Goal: Task Accomplishment & Management: Manage account settings

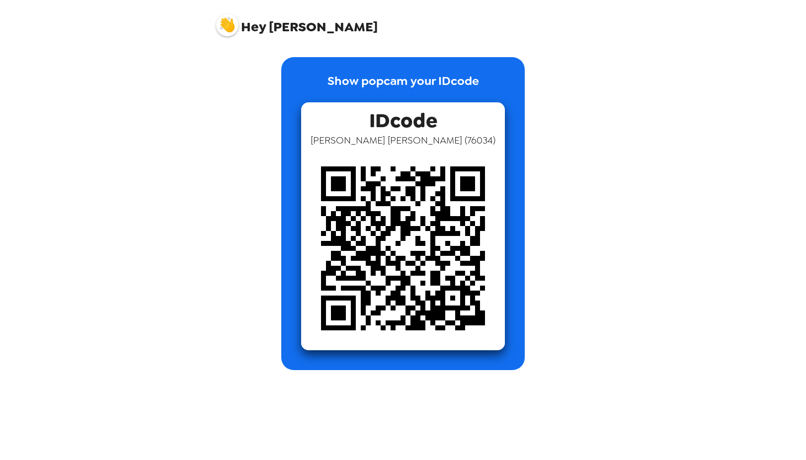
click at [401, 96] on p "Show popcam your IDcode" at bounding box center [404, 87] width 152 height 30
click at [402, 196] on img at bounding box center [403, 249] width 204 height 204
click at [236, 31] on img at bounding box center [227, 25] width 22 height 22
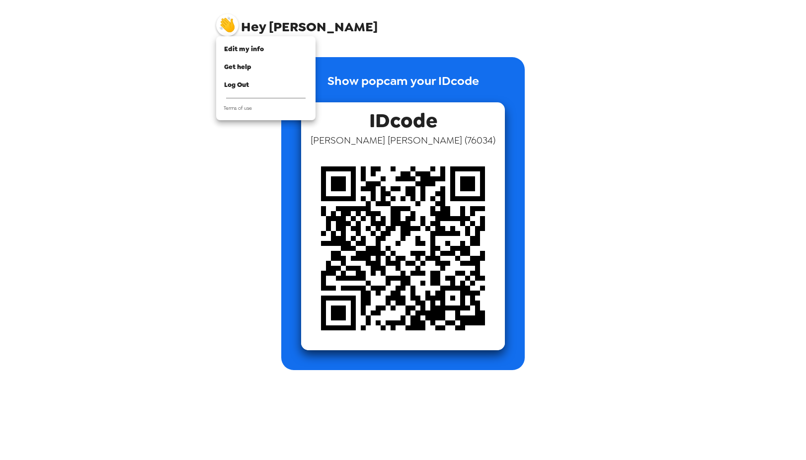
click at [231, 29] on div at bounding box center [403, 230] width 806 height 460
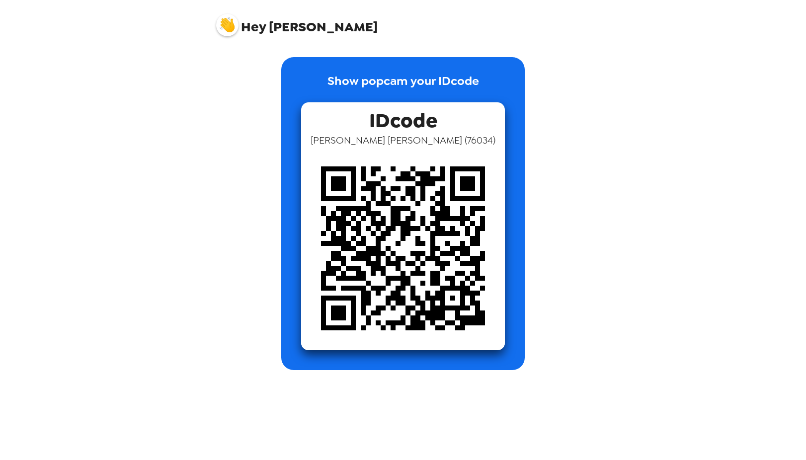
click at [245, 27] on span "Hey" at bounding box center [253, 27] width 25 height 18
click at [225, 24] on img at bounding box center [227, 25] width 22 height 22
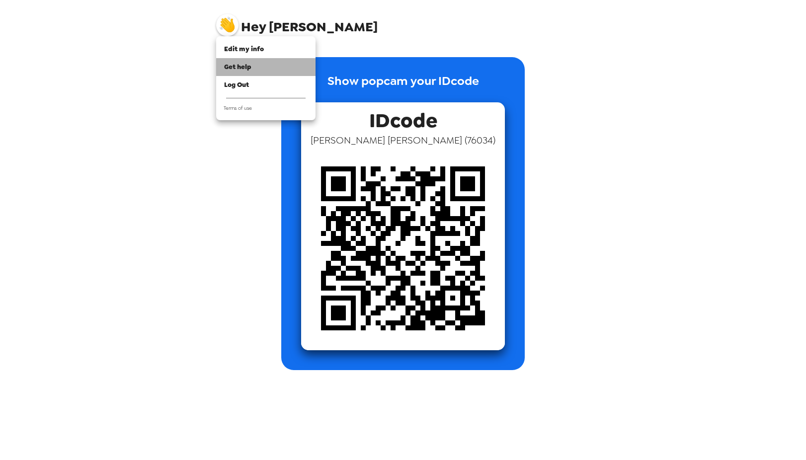
click at [244, 69] on span "Get help" at bounding box center [237, 67] width 27 height 8
click at [227, 48] on span "Edit my info" at bounding box center [244, 49] width 40 height 8
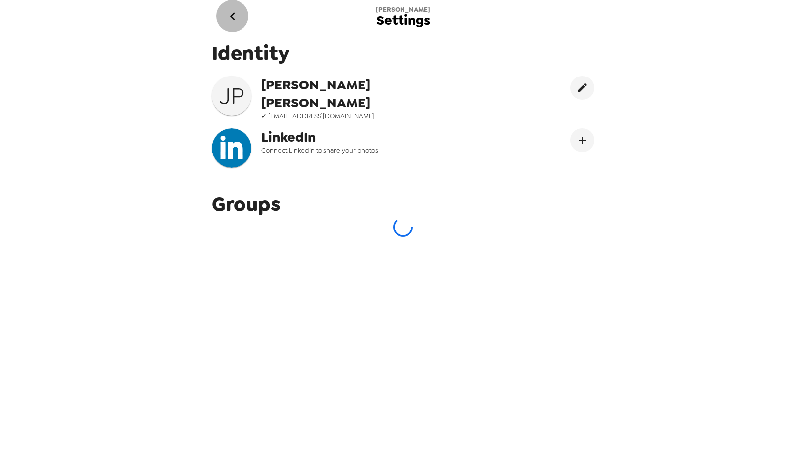
click at [232, 21] on icon "go back" at bounding box center [233, 16] width 16 height 16
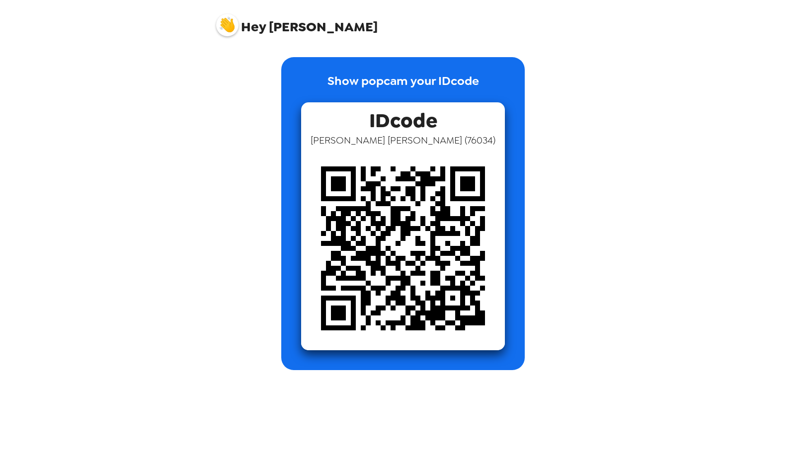
click at [747, 1] on div "Hey [PERSON_NAME] Show popcam your IDcode IDcode [PERSON_NAME] ( 76034 )" at bounding box center [403, 230] width 806 height 460
